Goal: Task Accomplishment & Management: Use online tool/utility

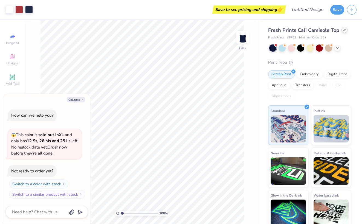
click at [342, 32] on div at bounding box center [345, 30] width 6 height 6
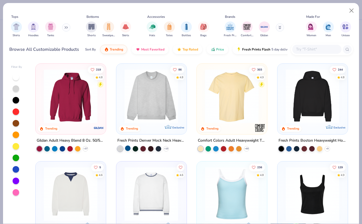
click at [129, 145] on div at bounding box center [127, 147] width 5 height 5
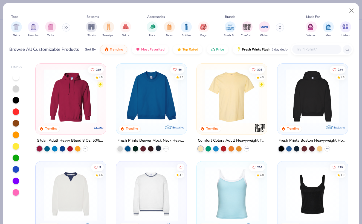
click at [157, 147] on div at bounding box center [158, 147] width 5 height 5
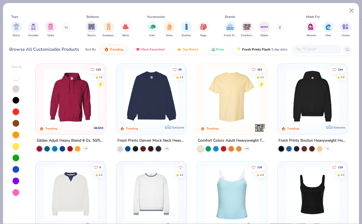
click at [157, 147] on div at bounding box center [158, 147] width 5 height 5
click at [164, 117] on img at bounding box center [151, 96] width 59 height 54
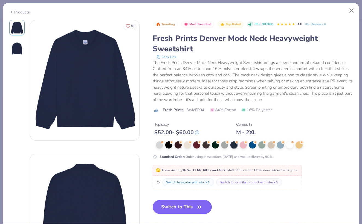
click at [195, 208] on button "Switch to This" at bounding box center [182, 207] width 59 height 14
click at [181, 207] on button "Switch to This" at bounding box center [182, 207] width 59 height 14
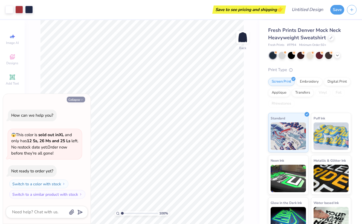
click at [75, 98] on button "Collapse" at bounding box center [76, 99] width 18 height 6
type textarea "x"
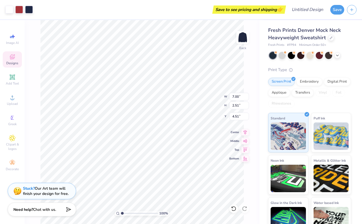
type input "9.06"
type input "3.25"
type input "3.77"
type input "10.71"
type input "3.84"
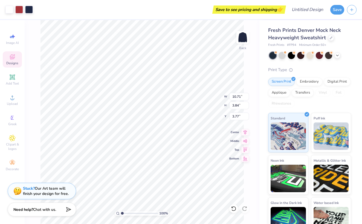
type input "1.78"
type input "11.90"
type input "4.26"
type input "1.71"
type input "1.70"
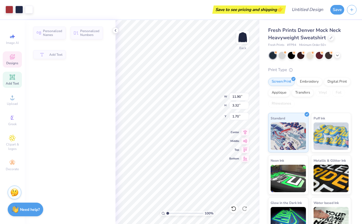
type input "3.32"
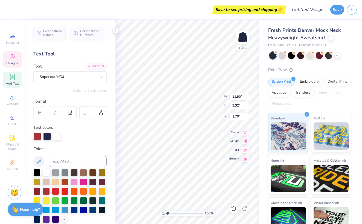
type textarea "Rho Gamma"
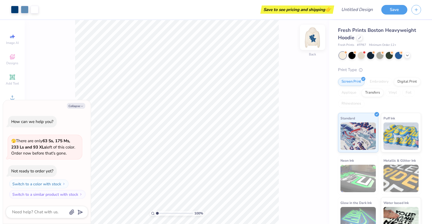
click at [314, 40] on img at bounding box center [312, 37] width 22 height 22
click at [310, 56] on div "100 % Front" at bounding box center [177, 122] width 304 height 204
click at [311, 41] on img at bounding box center [312, 37] width 22 height 22
click at [354, 37] on span "Fresh Prints Boston Heavyweight Hoodie" at bounding box center [377, 34] width 78 height 14
click at [364, 37] on div "Fresh Prints Boston Heavyweight Hoodie" at bounding box center [379, 34] width 83 height 15
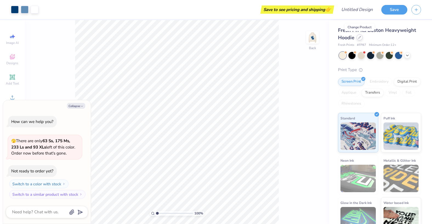
click at [358, 38] on icon at bounding box center [359, 37] width 3 height 3
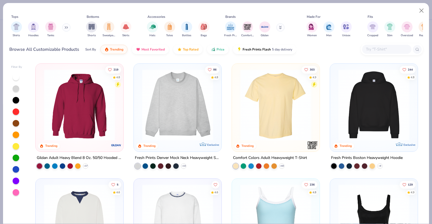
click at [184, 146] on div "86 4.8 Trending Exclusive" at bounding box center [178, 108] width 88 height 88
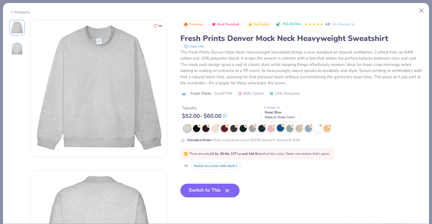
click at [279, 128] on div at bounding box center [280, 127] width 7 height 7
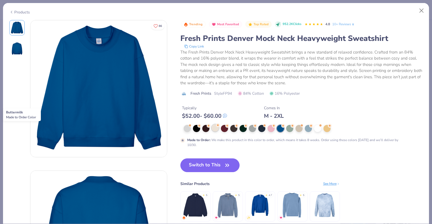
click at [213, 129] on div at bounding box center [215, 127] width 7 height 7
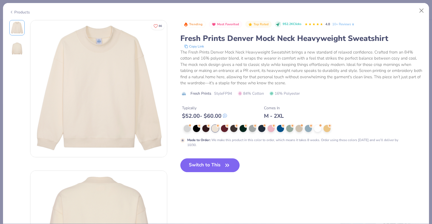
click at [197, 164] on button "Switch to This" at bounding box center [209, 165] width 59 height 14
click at [216, 165] on button "Switch to This" at bounding box center [209, 165] width 59 height 14
click at [231, 188] on div "86 Trending Most Favorited Top Rated 952.2K Clicks 4.8 10+ Reviews Fresh Prints…" at bounding box center [215, 163] width 413 height 287
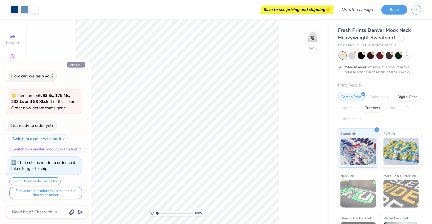
click at [74, 65] on button "Collapse" at bounding box center [76, 65] width 18 height 6
type textarea "x"
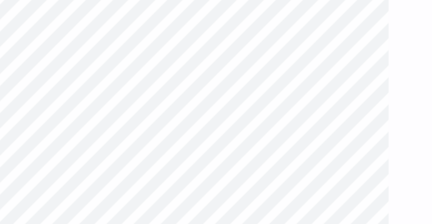
type input "1.13"
type input "1.23"
type input "0.79"
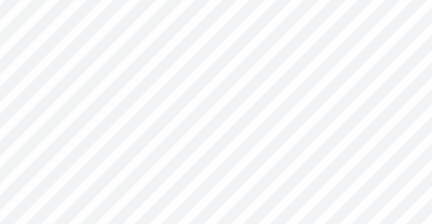
type input "3.00"
type input "3.93"
type input "3.75"
type input "1.13"
type input "1.23"
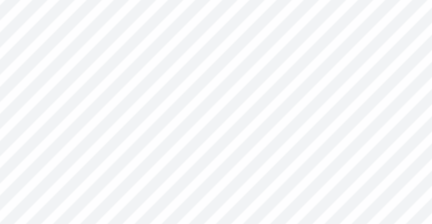
type input "0.79"
type input "3.00"
type textarea "t"
type textarea "Gamma"
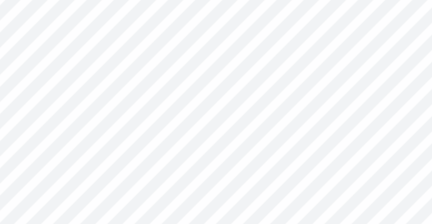
type input "0.96"
type input "0.58"
type input "2.76"
type textarea "S"
type textarea "Rho"
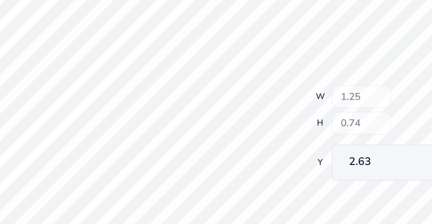
type input "2.63"
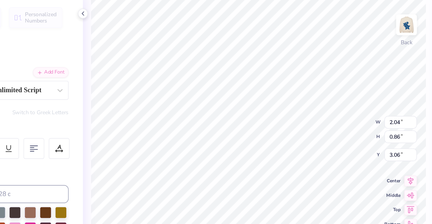
type input "3.00"
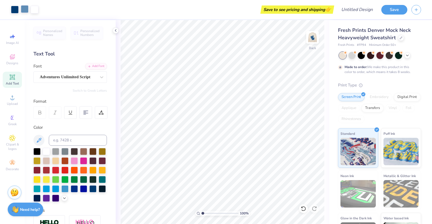
click at [22, 8] on div at bounding box center [25, 9] width 8 height 8
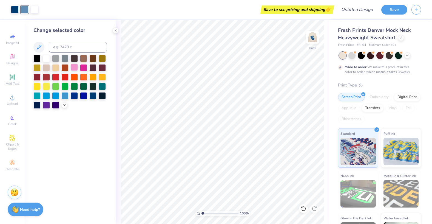
click at [73, 67] on div at bounding box center [74, 67] width 7 height 7
click at [81, 67] on div at bounding box center [83, 67] width 7 height 7
click at [76, 68] on div at bounding box center [74, 67] width 7 height 7
click at [38, 95] on div at bounding box center [36, 95] width 7 height 7
click at [78, 94] on div at bounding box center [74, 95] width 7 height 7
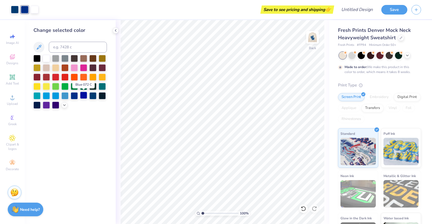
click at [82, 96] on div at bounding box center [83, 95] width 7 height 7
click at [103, 93] on div at bounding box center [102, 95] width 7 height 7
click at [101, 84] on div at bounding box center [102, 85] width 7 height 7
click at [74, 87] on div at bounding box center [74, 85] width 7 height 7
click at [82, 87] on div at bounding box center [83, 85] width 7 height 7
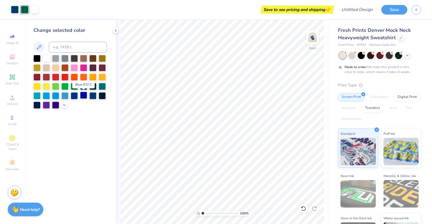
click at [85, 98] on div at bounding box center [83, 95] width 7 height 7
click at [16, 13] on div "Art colors" at bounding box center [19, 9] width 38 height 19
click at [10, 4] on div "Art colors" at bounding box center [19, 9] width 38 height 19
click at [11, 8] on div at bounding box center [15, 9] width 8 height 8
click at [47, 106] on div at bounding box center [46, 104] width 7 height 7
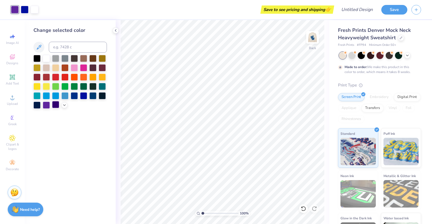
click at [54, 106] on div at bounding box center [55, 104] width 7 height 7
click at [76, 96] on div at bounding box center [74, 95] width 7 height 7
click at [84, 95] on div at bounding box center [83, 95] width 7 height 7
click at [52, 105] on div at bounding box center [55, 104] width 7 height 7
click at [15, 10] on div at bounding box center [15, 9] width 8 height 8
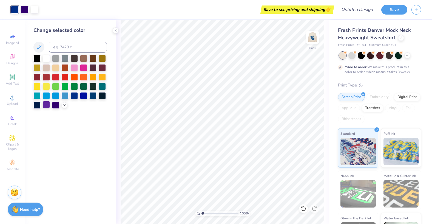
click at [43, 103] on div at bounding box center [46, 104] width 7 height 7
click at [28, 12] on div at bounding box center [25, 9] width 8 height 8
click at [86, 95] on div at bounding box center [83, 95] width 7 height 7
click at [14, 6] on div at bounding box center [15, 9] width 8 height 8
click at [55, 103] on div at bounding box center [55, 104] width 7 height 7
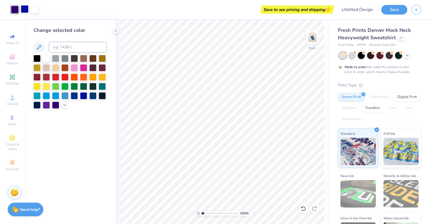
click at [25, 8] on div at bounding box center [25, 9] width 8 height 8
click at [46, 107] on div at bounding box center [46, 104] width 7 height 7
click at [58, 128] on div "Change selected color" at bounding box center [70, 122] width 91 height 204
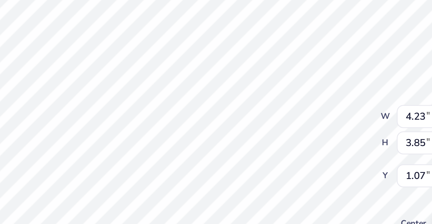
type input "1.07"
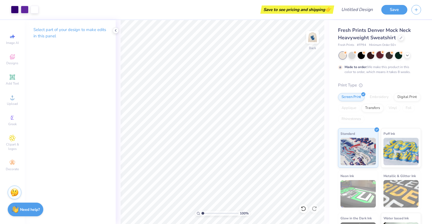
click at [383, 56] on div at bounding box center [379, 54] width 7 height 7
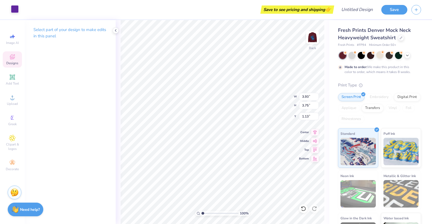
click at [17, 12] on div at bounding box center [15, 9] width 8 height 8
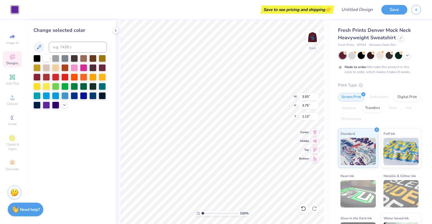
click at [45, 55] on div at bounding box center [46, 57] width 7 height 7
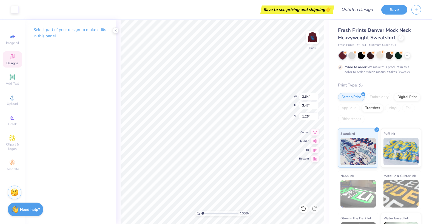
type input "1.26"
click at [12, 8] on div at bounding box center [15, 9] width 8 height 8
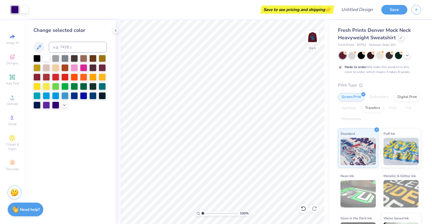
click at [46, 59] on div at bounding box center [46, 57] width 7 height 7
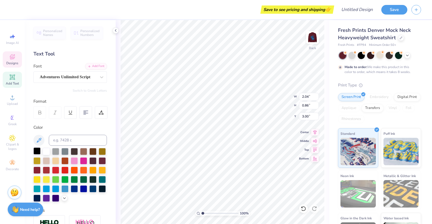
click at [35, 153] on div at bounding box center [36, 150] width 7 height 7
type input "1.25"
type input "0.74"
type input "2.63"
click at [35, 154] on div at bounding box center [36, 150] width 7 height 7
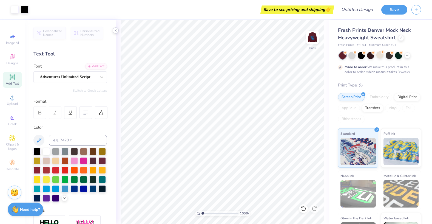
click at [116, 30] on icon at bounding box center [115, 30] width 4 height 4
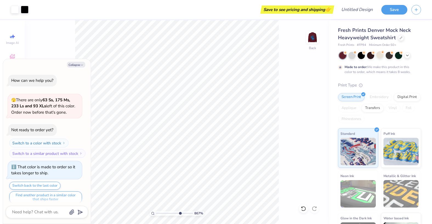
type input "8.67"
type textarea "x"
type input "8.93"
type textarea "x"
type input "8.95"
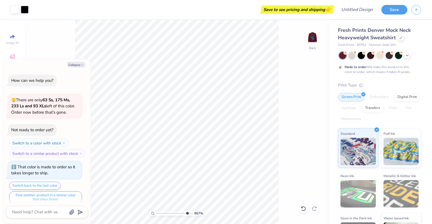
type textarea "x"
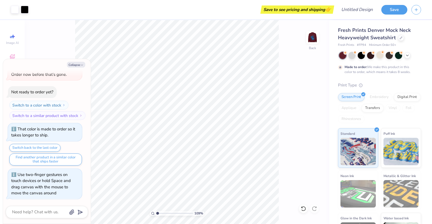
type input "1"
drag, startPoint x: 157, startPoint y: 213, endPoint x: 154, endPoint y: 215, distance: 3.7
click at [154, 215] on div "109 %" at bounding box center [177, 212] width 55 height 5
click at [316, 39] on img at bounding box center [312, 37] width 22 height 22
click at [309, 47] on div "Front" at bounding box center [313, 47] width 8 height 5
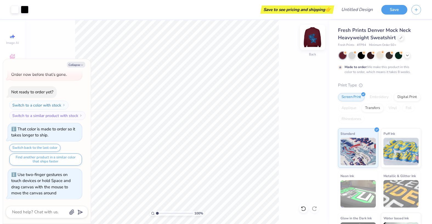
click at [314, 39] on img at bounding box center [312, 37] width 22 height 22
click at [305, 40] on div "100 % Back" at bounding box center [177, 122] width 304 height 204
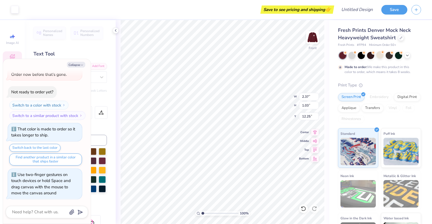
type textarea "x"
type input "2.37"
type input "1.03"
type input "12.25"
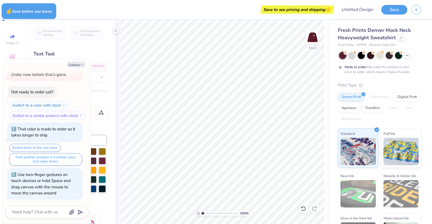
type textarea "x"
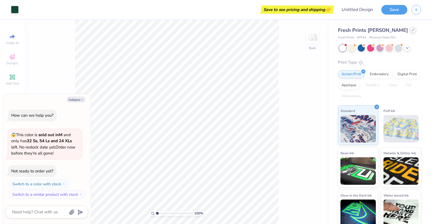
click at [410, 32] on div at bounding box center [413, 30] width 6 height 6
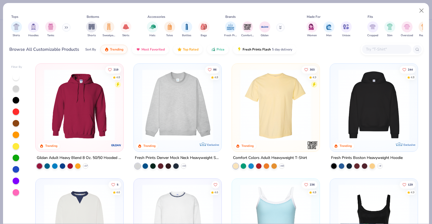
click at [161, 143] on div at bounding box center [177, 105] width 82 height 79
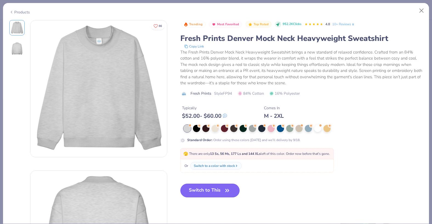
click at [196, 186] on button "Switch to This" at bounding box center [209, 190] width 59 height 14
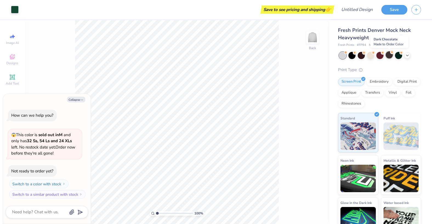
click at [392, 54] on div at bounding box center [389, 54] width 7 height 7
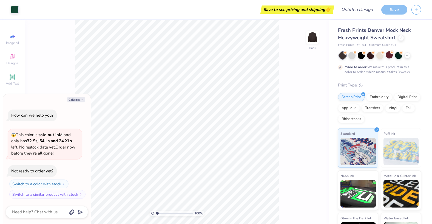
scroll to position [11, 0]
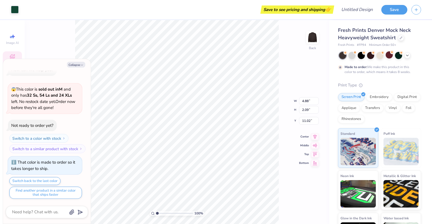
type textarea "x"
type input "11.03"
type textarea "x"
type input "3.23"
click at [406, 57] on div at bounding box center [407, 55] width 6 height 6
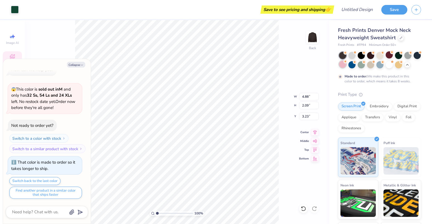
click at [344, 66] on div at bounding box center [342, 64] width 7 height 7
click at [354, 65] on div at bounding box center [351, 64] width 7 height 7
click at [361, 58] on div at bounding box center [361, 54] width 7 height 7
click at [360, 68] on div at bounding box center [380, 60] width 82 height 16
click at [362, 66] on div at bounding box center [361, 64] width 7 height 7
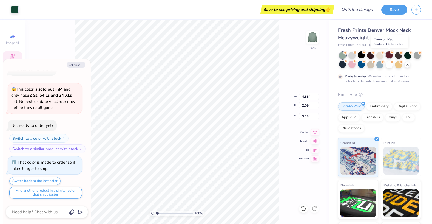
click at [391, 54] on div at bounding box center [389, 54] width 7 height 7
type textarea "x"
type input "3.00"
type textarea "x"
type input "10.34"
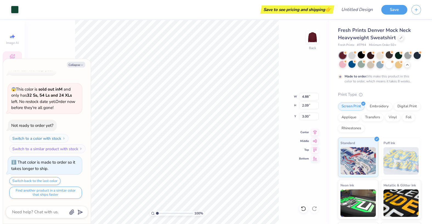
type input "4.43"
type input "3.21"
type textarea "x"
type input "3.00"
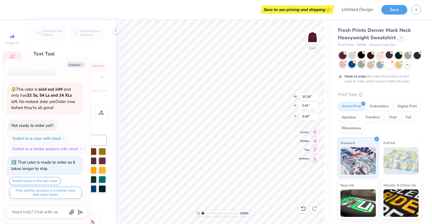
scroll to position [0, 1]
type textarea "x"
type textarea "Alpha Ph"
type textarea "x"
type textarea "Alpha P"
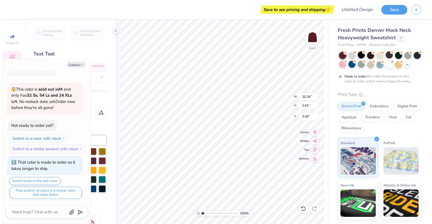
scroll to position [0, 0]
type textarea "x"
type textarea "Alpha"
type textarea "x"
type textarea "Alpha"
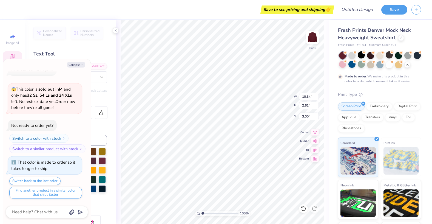
type textarea "x"
type textarea "Alph"
type textarea "x"
type textarea "Alp"
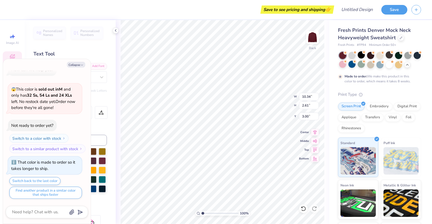
type textarea "x"
type textarea "Al"
type textarea "x"
type textarea "A"
type textarea "x"
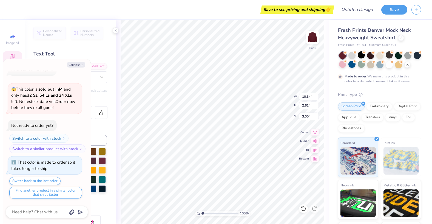
type textarea "x"
type textarea "R"
type textarea "x"
type textarea "Rh"
type textarea "x"
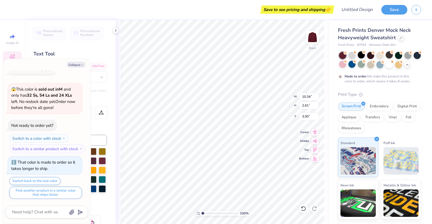
type textarea "Rho"
type textarea "x"
type textarea "Rho"
type textarea "x"
type textarea "Rho G"
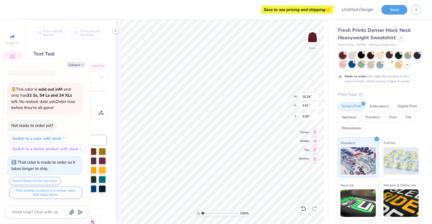
type textarea "x"
type textarea "Rho Ga"
type textarea "x"
type textarea "Rho GaM"
type textarea "x"
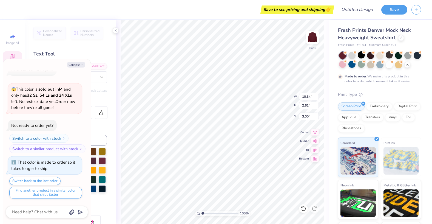
type textarea "Rho GaMM"
type textarea "x"
type textarea "Rho GaMMA"
type textarea "x"
type textarea "Rho GaMM"
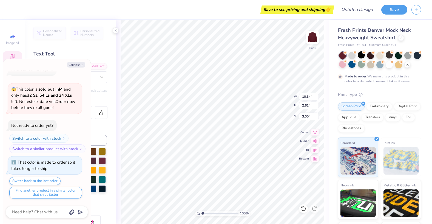
type textarea "x"
type textarea "Rho GaM"
type textarea "x"
type textarea "Rho Ga"
type textarea "x"
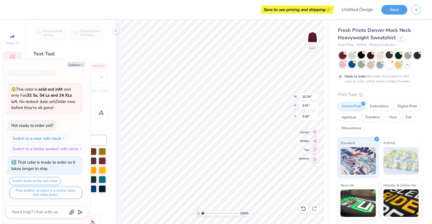
type textarea "Rho G"
type textarea "x"
type textarea "Rho Ga"
type textarea "x"
type textarea "Rho Gam"
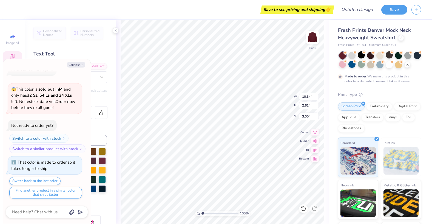
type textarea "x"
type textarea "Rho [PERSON_NAME]"
type textarea "x"
type textarea "Rho Gamma"
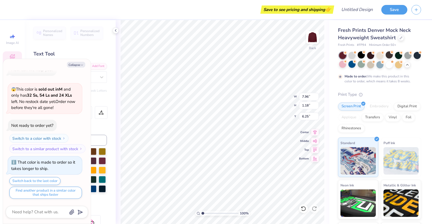
type textarea "x"
type input "12.16"
type input "2.67"
type input "2.77"
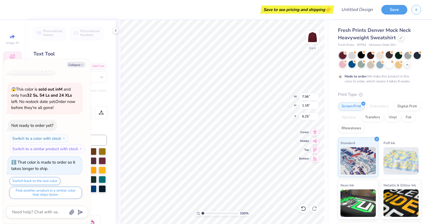
type textarea "x"
type textarea "MICHIGAN STAT"
type textarea "x"
type textarea "M"
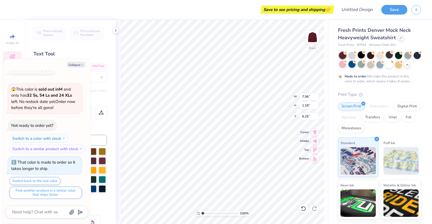
type textarea "x"
type textarea "L"
type textarea "x"
type textarea "Le"
type textarea "x"
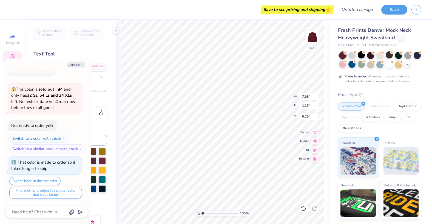
type textarea "Leh"
type textarea "x"
type textarea "Lehi"
type textarea "x"
type textarea "Lehig"
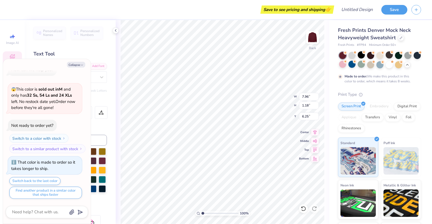
type textarea "x"
type textarea "Lehigh"
type textarea "x"
type textarea "Lehigh"
type textarea "x"
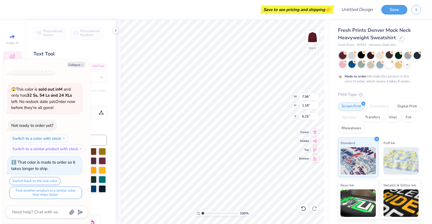
type textarea "Lehigh P"
type textarea "x"
type textarea "Lehigh Pa"
type textarea "x"
type textarea "Lehigh Pan"
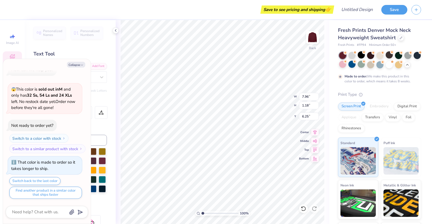
type textarea "x"
type textarea "Lehigh Pann"
type textarea "x"
type textarea "Lehigh Pan"
type textarea "x"
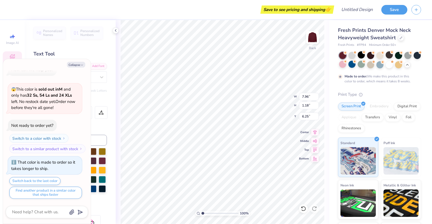
type textarea "Lehigh Panh"
type textarea "x"
type textarea "Lehigh Panhel"
type textarea "x"
type textarea "Lehigh Panhell"
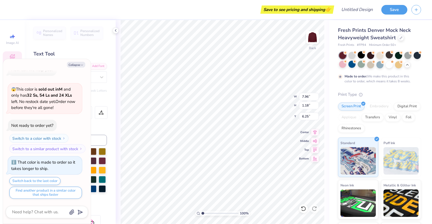
type textarea "x"
type textarea "Lehigh Panhelle"
type textarea "x"
type textarea "Lehigh Panhelleni"
type textarea "x"
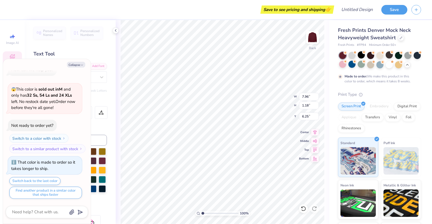
type textarea "Lehigh Panhellenic"
type textarea "x"
type input "5.62"
type textarea "x"
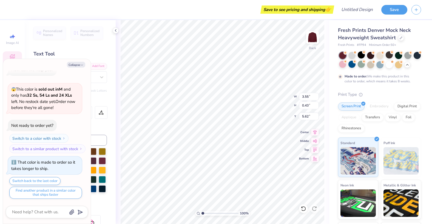
scroll to position [0, 1]
type textarea "E S T . 1 8 7"
type textarea "x"
type textarea "E S T . 1 8 7"
type textarea "x"
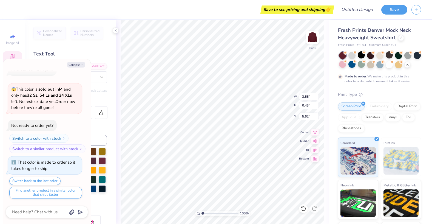
type textarea "E S T . 1 8"
type textarea "x"
type textarea "E S T . 1 8"
type textarea "x"
type textarea "E S T . 1"
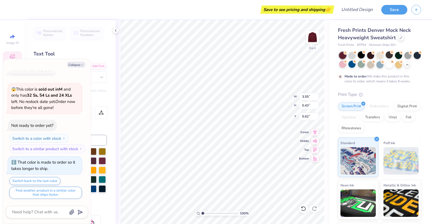
type textarea "x"
type textarea "E S T . 1"
type textarea "x"
type textarea "E S T ."
type textarea "x"
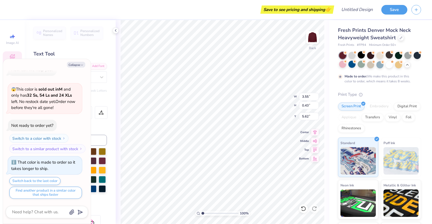
type textarea "E S T ."
type textarea "x"
type textarea "E S T ."
type textarea "x"
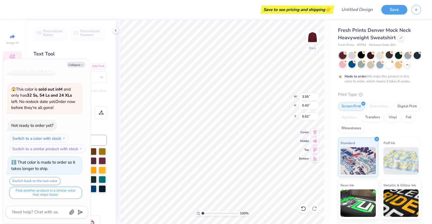
type textarea "E S T"
type textarea "x"
type textarea "E S T"
type textarea "x"
type textarea "E S"
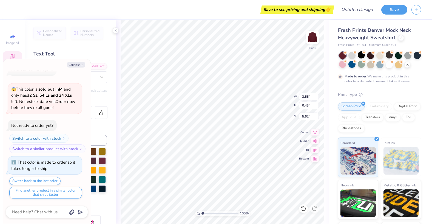
scroll to position [0, 0]
type textarea "x"
type textarea "E S"
type textarea "x"
type textarea "E"
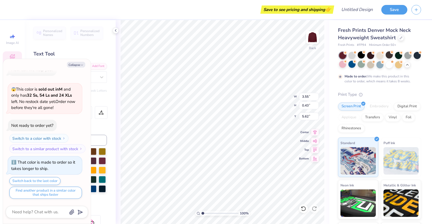
type textarea "x"
type textarea "E"
type textarea "x"
type textarea "20"
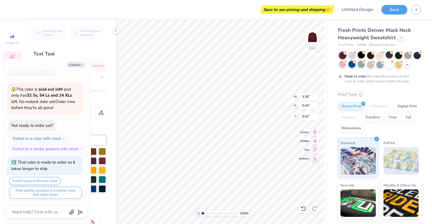
type textarea "x"
type textarea "202"
type textarea "x"
type textarea "2"
type textarea "x"
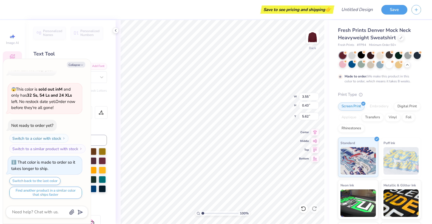
type textarea "x"
type textarea "r"
type textarea "x"
type textarea "re"
type textarea "x"
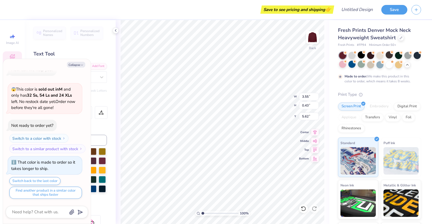
type textarea "rec"
type textarea "x"
type textarea "recru"
type textarea "x"
type textarea "recrui"
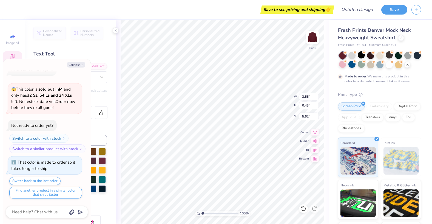
type textarea "x"
type textarea "recruitme"
type textarea "x"
type textarea "recruitmen"
type textarea "x"
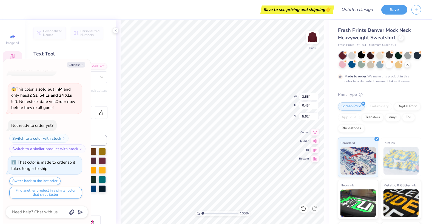
type textarea "recruitment"
type textarea "x"
type textarea "recruitment"
type textarea "x"
type textarea "recruitment 20"
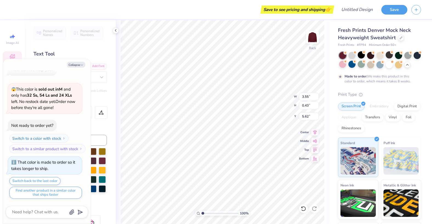
type textarea "x"
type textarea "recruitment 202"
type textarea "x"
type textarea "recruitment 2026"
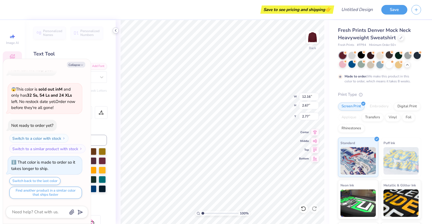
click at [118, 30] on div at bounding box center [116, 30] width 6 height 6
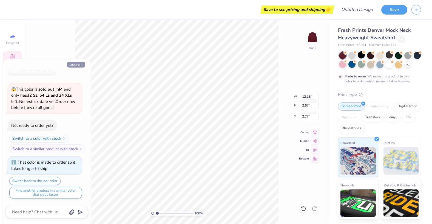
click at [80, 64] on icon "button" at bounding box center [81, 64] width 3 height 3
type textarea "x"
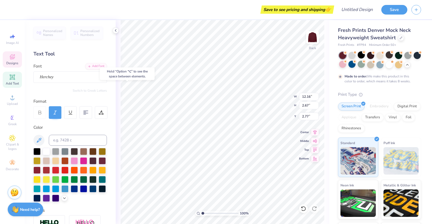
click at [47, 156] on div at bounding box center [69, 175] width 73 height 54
click at [46, 150] on div at bounding box center [46, 150] width 7 height 7
type input "10.14"
type input "1.30"
type input "6.19"
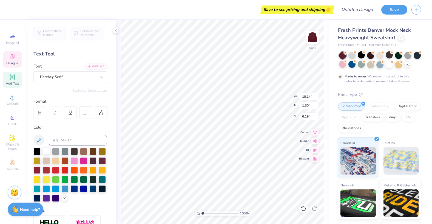
click at [43, 153] on div at bounding box center [46, 150] width 7 height 7
type input "12.16"
type input "2.67"
type input "2.77"
click at [48, 152] on div at bounding box center [46, 150] width 7 height 7
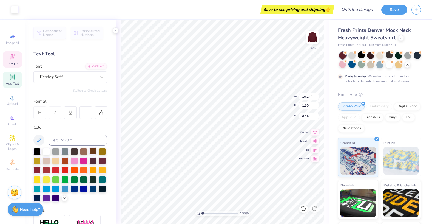
type input "12.16"
type input "2.67"
type input "2.70"
type input "1.42"
type input "10.14"
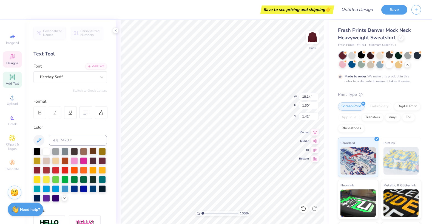
type input "1.30"
type input "6.19"
type input "7.67"
type input "5.47"
type input "0.42"
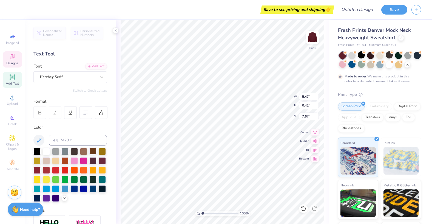
type input "5.64"
type input "3.00"
type input "8.95"
type input "0.28"
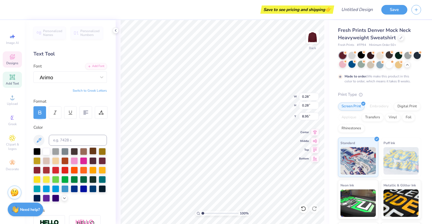
type input "6.06"
type input "5.67"
type input "7.72"
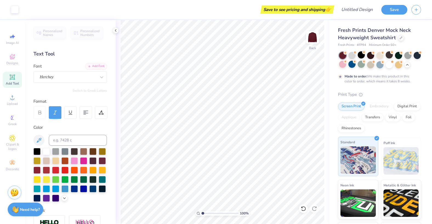
scroll to position [38, 0]
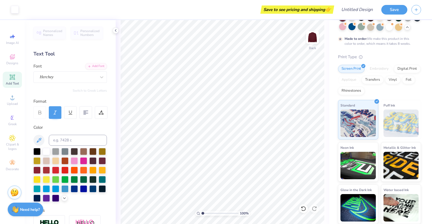
click at [5, 71] on div "Image AI Designs Add Text Upload Greek Clipart & logos Decorate" at bounding box center [12, 102] width 19 height 142
click at [10, 59] on icon at bounding box center [12, 56] width 7 height 7
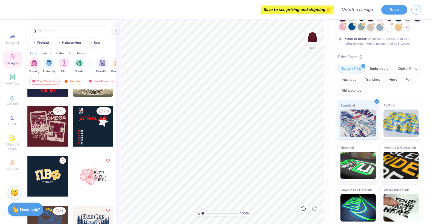
scroll to position [1034, 0]
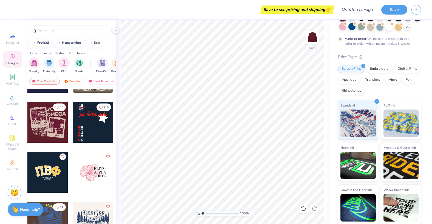
click at [92, 122] on div at bounding box center [93, 122] width 41 height 41
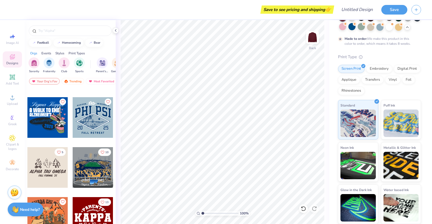
scroll to position [1389, 0]
click at [313, 36] on img at bounding box center [312, 37] width 22 height 22
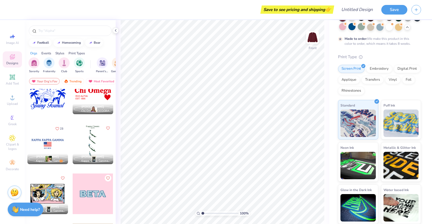
scroll to position [3009, 0]
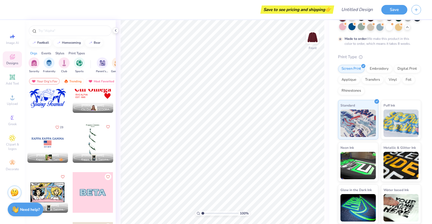
click at [65, 117] on div at bounding box center [47, 97] width 41 height 50
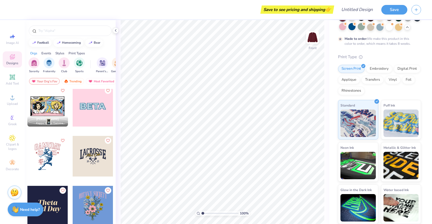
scroll to position [3076, 0]
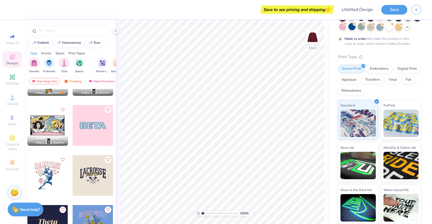
click at [53, 122] on div at bounding box center [47, 125] width 41 height 41
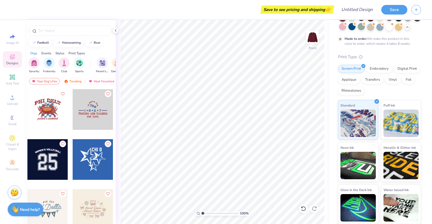
scroll to position [4339, 0]
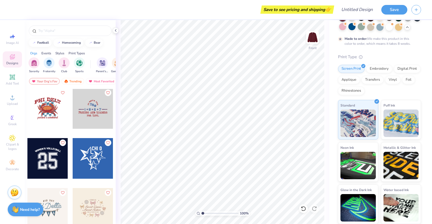
click at [93, 162] on div at bounding box center [93, 158] width 41 height 41
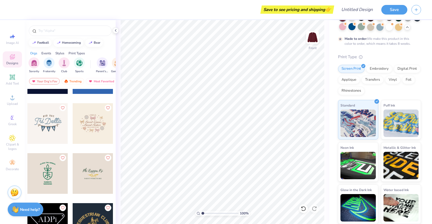
scroll to position [4425, 0]
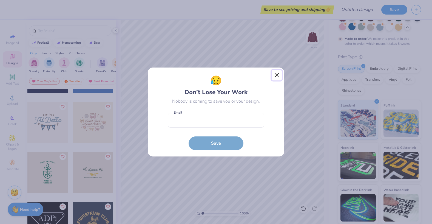
click at [279, 75] on button "Close" at bounding box center [277, 75] width 10 height 10
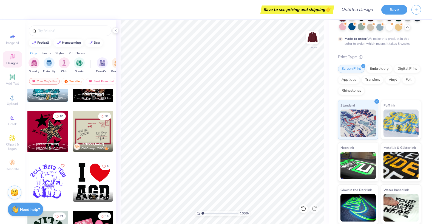
scroll to position [5862, 0]
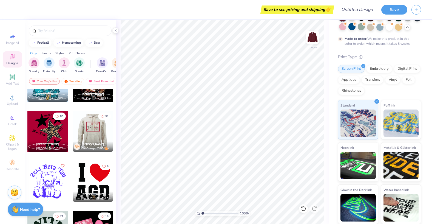
click at [73, 133] on div at bounding box center [52, 131] width 41 height 41
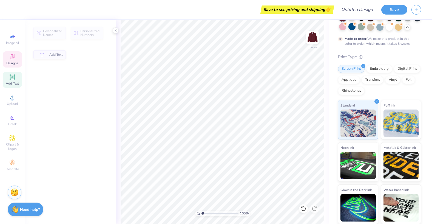
click at [13, 54] on icon at bounding box center [12, 56] width 7 height 7
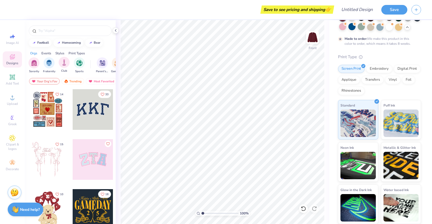
scroll to position [0, 11]
click at [72, 80] on div "Trending" at bounding box center [72, 81] width 23 height 7
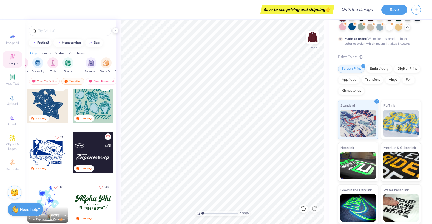
scroll to position [498, 0]
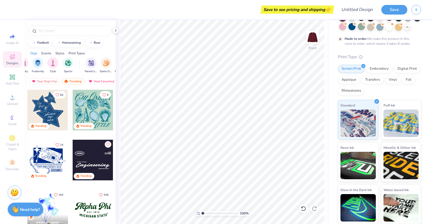
click at [48, 111] on div at bounding box center [47, 110] width 41 height 41
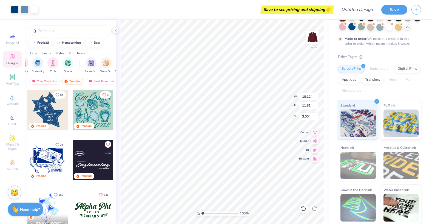
click at [272, 105] on div "100 % Front W 10.12 10.12 " H 11.81 11.81 " Y 3.00 3.00 " Center Middle Top Bot…" at bounding box center [222, 122] width 213 height 204
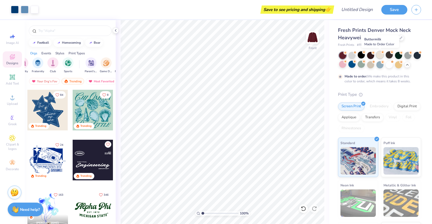
click at [379, 54] on div at bounding box center [379, 54] width 7 height 7
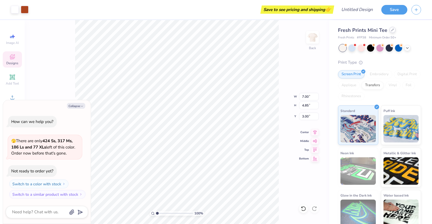
click at [391, 31] on div at bounding box center [392, 30] width 6 height 6
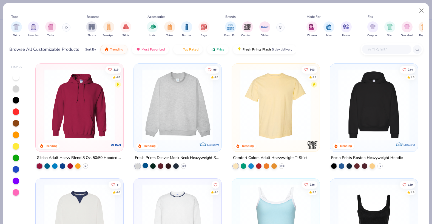
click at [146, 165] on div at bounding box center [144, 164] width 5 height 5
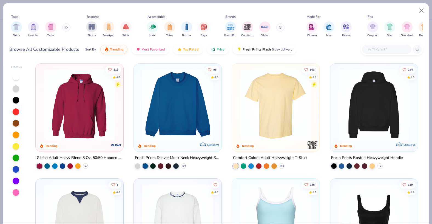
click at [190, 158] on div "Fresh Prints Denver Mock Neck Heavyweight Sweatshirt" at bounding box center [177, 157] width 85 height 7
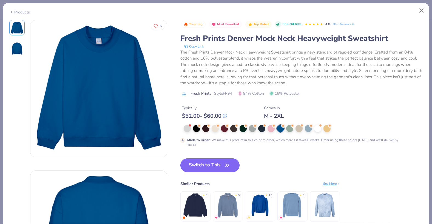
click at [217, 167] on button "Switch to This" at bounding box center [209, 165] width 59 height 14
click at [203, 165] on button "Switch to This" at bounding box center [209, 165] width 59 height 14
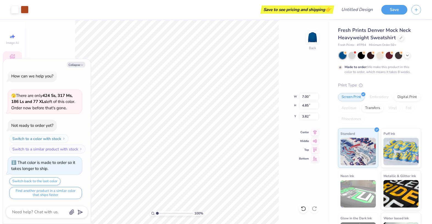
type textarea "x"
type input "3.51"
type input "2.43"
type input "6.25"
type textarea "x"
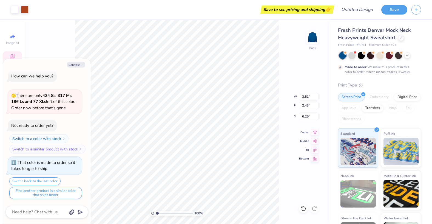
type input "0.57"
type textarea "x"
type input "5.57"
type input "3.86"
type textarea "x"
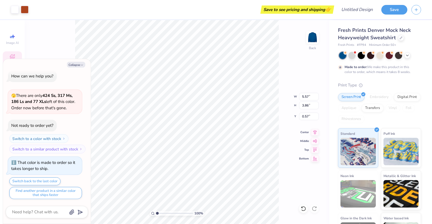
type input "0.50"
type textarea "x"
type input "3.74"
type input "2.59"
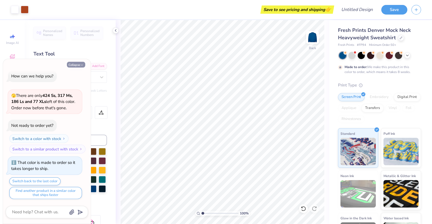
click at [77, 65] on button "Collapse" at bounding box center [76, 65] width 18 height 6
type textarea "x"
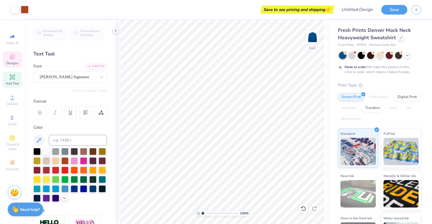
click at [20, 55] on div "Designs" at bounding box center [12, 59] width 19 height 16
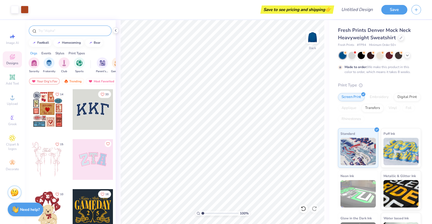
click at [66, 30] on input "text" at bounding box center [73, 30] width 70 height 5
type input "stamps"
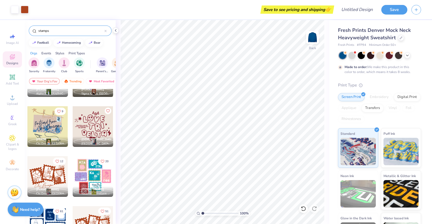
scroll to position [611, 0]
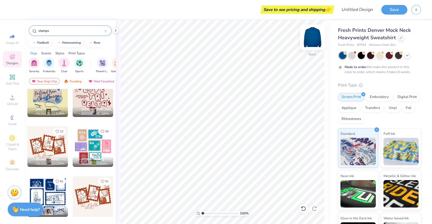
click at [313, 38] on img at bounding box center [312, 37] width 22 height 22
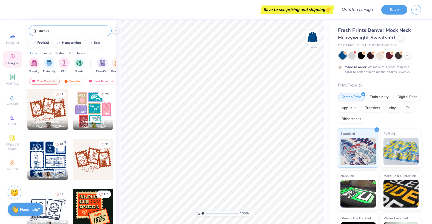
scroll to position [644, 0]
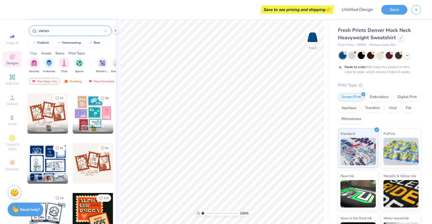
click at [90, 163] on div at bounding box center [93, 163] width 41 height 41
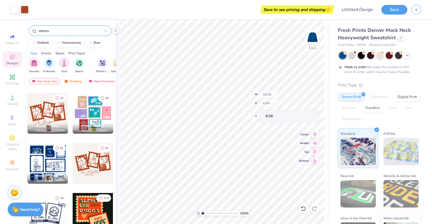
type input "8.06"
type input "11.88"
type input "8.08"
type input "7.02"
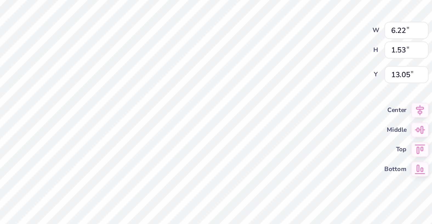
scroll to position [0, 0]
type textarea "T"
type textarea "Rho Gamma"
type input "2.92"
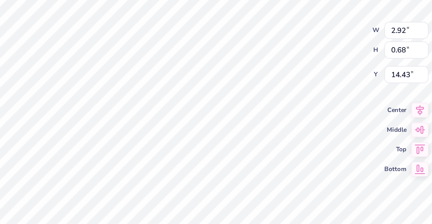
type input "0.68"
type input "14.34"
type textarea "B"
type textarea "2026"
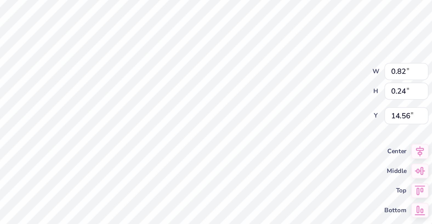
type input "0.80"
type input "0.23"
type input "0.53"
type input "0.15"
type input "14.57"
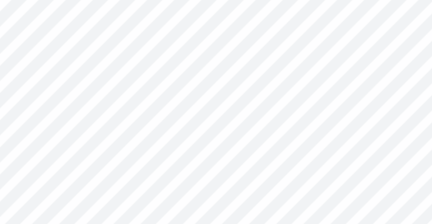
type textarea "2"
type textarea "[GEOGRAPHIC_DATA]"
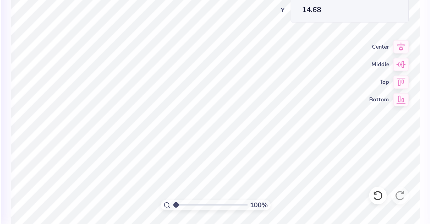
type input "14.68"
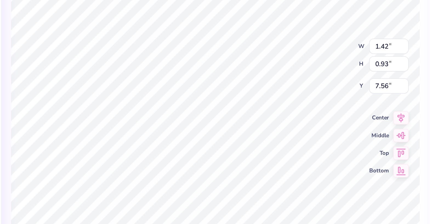
type textarea "2026"
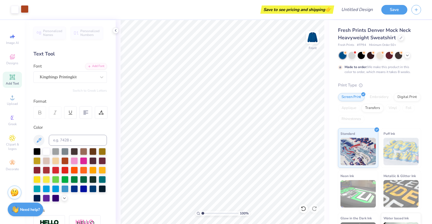
click at [24, 9] on div at bounding box center [25, 9] width 8 height 8
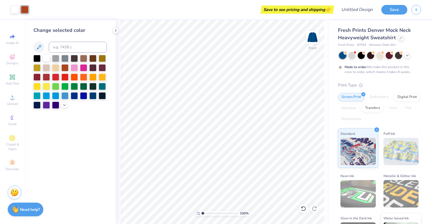
click at [45, 58] on div at bounding box center [46, 57] width 7 height 7
click at [45, 96] on div at bounding box center [46, 95] width 7 height 7
click at [45, 59] on div at bounding box center [46, 57] width 7 height 7
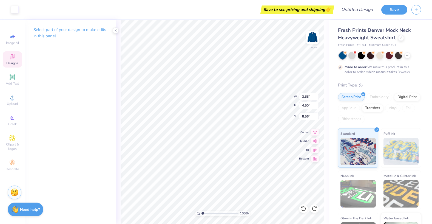
type input "3.66"
type input "4.50"
type input "8.56"
click at [24, 9] on div at bounding box center [25, 9] width 8 height 8
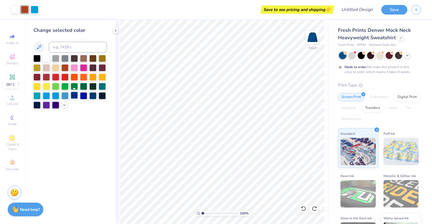
click at [75, 97] on div at bounding box center [74, 95] width 7 height 7
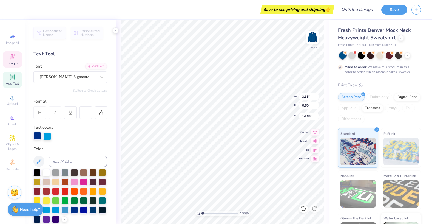
click at [36, 135] on div at bounding box center [37, 136] width 8 height 8
click at [114, 116] on div "Personalized Names Personalized Numbers Text Tool Add Font Font [PERSON_NAME] S…" at bounding box center [70, 122] width 91 height 204
click at [407, 56] on icon at bounding box center [407, 55] width 4 height 4
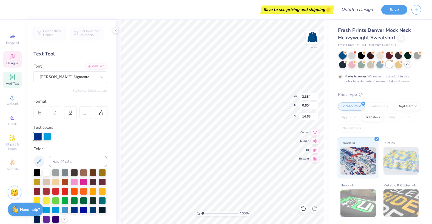
click at [387, 66] on div at bounding box center [389, 64] width 7 height 7
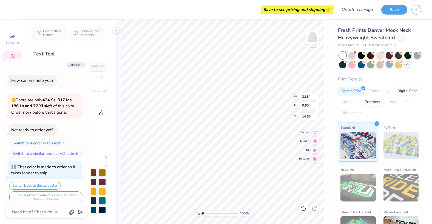
scroll to position [103, 0]
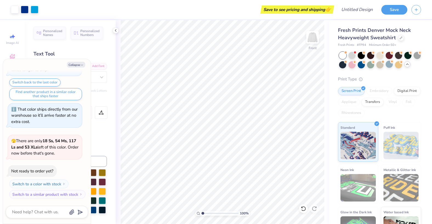
click at [350, 69] on div "Fresh Prints Denver Mock Neck Heavyweight Sweatshirt Fresh Prints # FP94 Minimu…" at bounding box center [379, 136] width 83 height 219
click at [351, 65] on div at bounding box center [351, 64] width 7 height 7
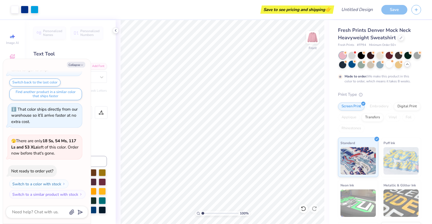
scroll to position [149, 0]
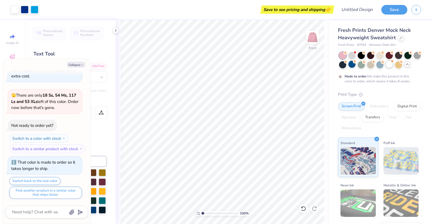
click at [390, 65] on div at bounding box center [389, 64] width 7 height 7
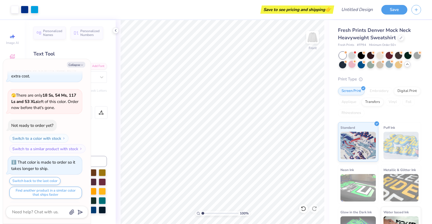
scroll to position [247, 0]
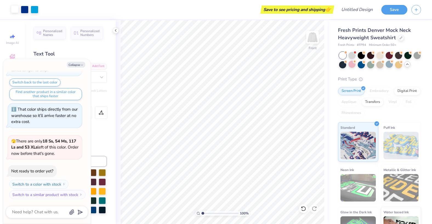
click at [16, 9] on div at bounding box center [15, 9] width 8 height 8
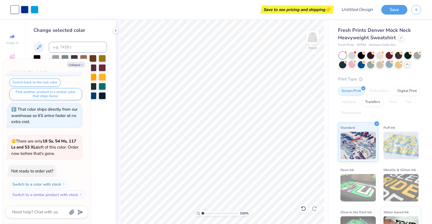
click at [82, 67] on div "Collapse How can we help you? 🫣 There are only 424 Ss, 317 Ms, 186 Ls and 77 XL…" at bounding box center [47, 141] width 88 height 164
click at [81, 65] on icon "button" at bounding box center [81, 64] width 3 height 3
type textarea "x"
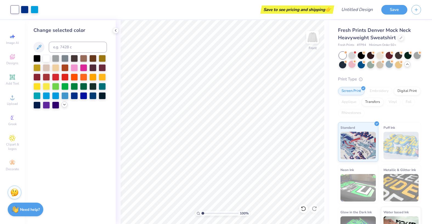
click at [62, 105] on icon at bounding box center [64, 104] width 4 height 4
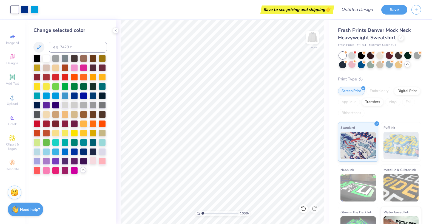
click at [95, 159] on div at bounding box center [92, 160] width 7 height 7
click at [84, 190] on div "Change selected color" at bounding box center [70, 122] width 91 height 204
click at [103, 150] on div at bounding box center [102, 150] width 7 height 7
click at [105, 184] on div "Change selected color" at bounding box center [70, 122] width 91 height 204
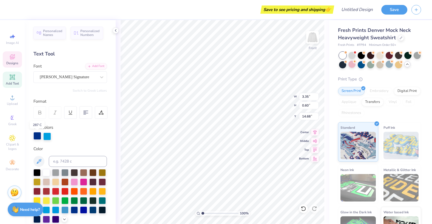
click at [35, 135] on div at bounding box center [37, 136] width 8 height 8
click at [35, 136] on div at bounding box center [37, 136] width 8 height 8
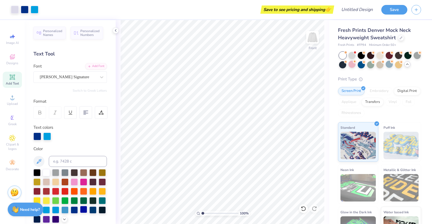
click at [80, 208] on div at bounding box center [83, 208] width 7 height 7
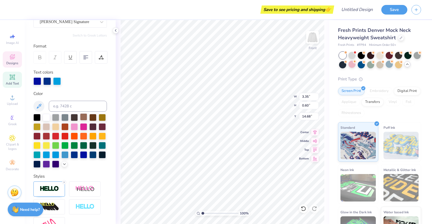
scroll to position [56, 0]
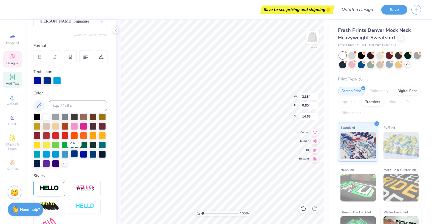
click at [75, 153] on div at bounding box center [74, 153] width 7 height 7
click at [47, 81] on div at bounding box center [47, 80] width 8 height 8
click at [75, 151] on div at bounding box center [74, 153] width 7 height 7
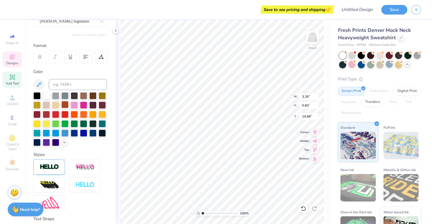
scroll to position [0, 0]
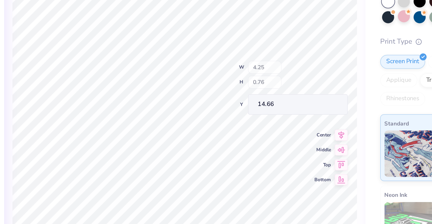
type input "4.25"
type input "0.76"
type input "14.66"
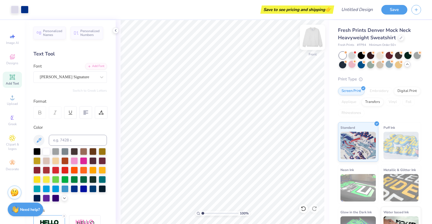
click at [314, 34] on img at bounding box center [312, 37] width 22 height 22
click at [17, 54] on div "Designs" at bounding box center [12, 59] width 19 height 16
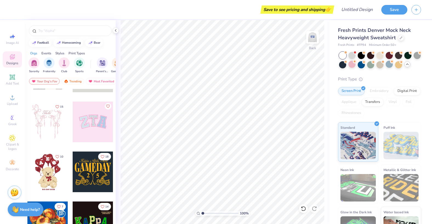
scroll to position [41, 0]
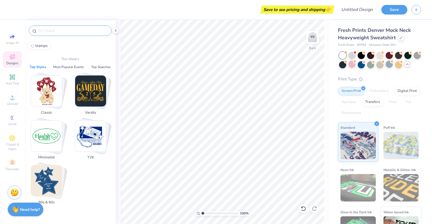
click at [56, 31] on input "text" at bounding box center [73, 30] width 70 height 5
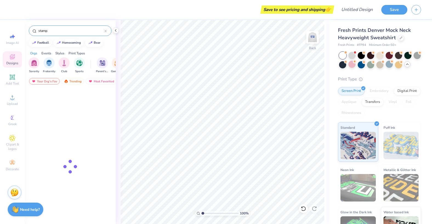
type input "stamp"
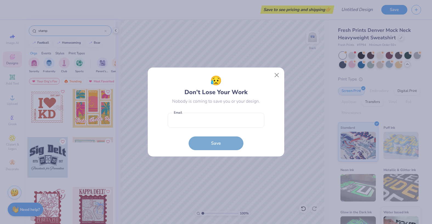
scroll to position [348, 0]
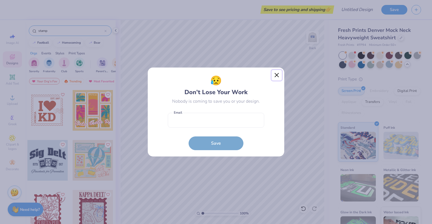
click at [279, 76] on button "Close" at bounding box center [277, 75] width 10 height 10
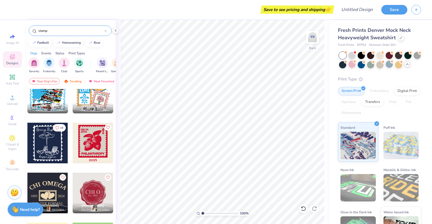
scroll to position [171, 0]
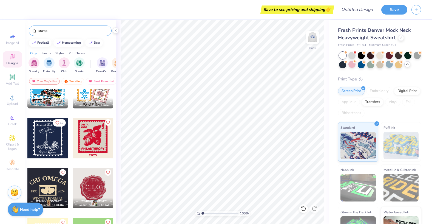
click at [83, 135] on div at bounding box center [93, 138] width 41 height 41
click at [114, 31] on icon at bounding box center [115, 30] width 4 height 4
click at [117, 30] on div "100 % Back W 4.00 4.00 " H 4.97 4.97 " Y 3.00 3.00 " Center Middle Top Bottom" at bounding box center [222, 122] width 213 height 204
